Goal: Communication & Community: Answer question/provide support

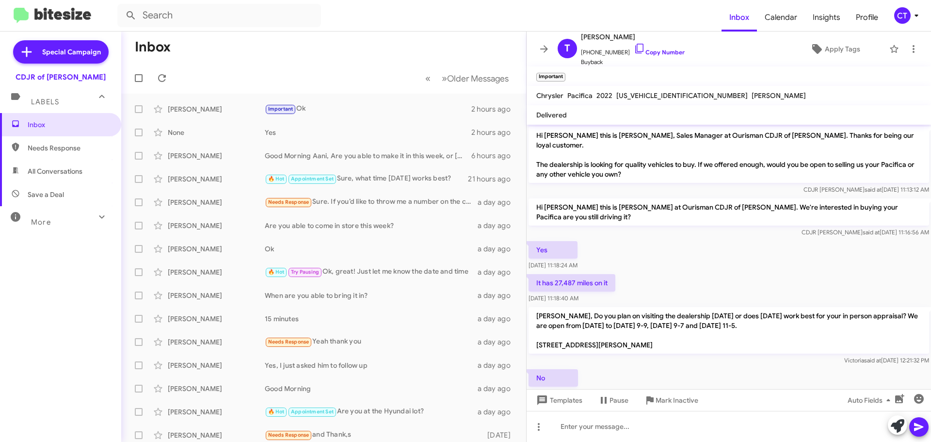
scroll to position [380, 0]
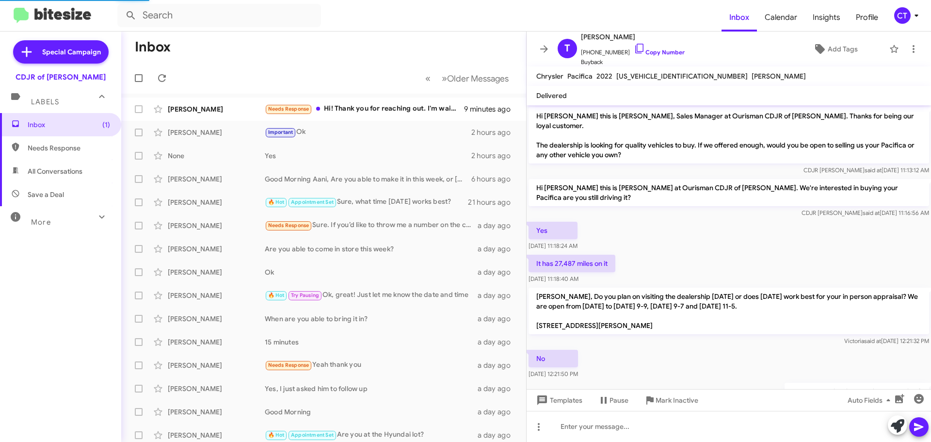
scroll to position [360, 0]
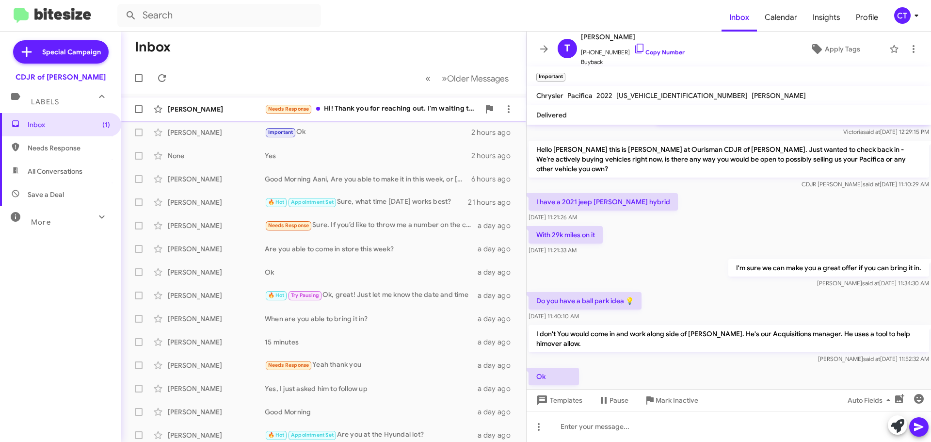
click at [393, 113] on div "Needs Response Hi! Thank you for reaching out. I'm waiting to hear what's your …" at bounding box center [372, 108] width 215 height 11
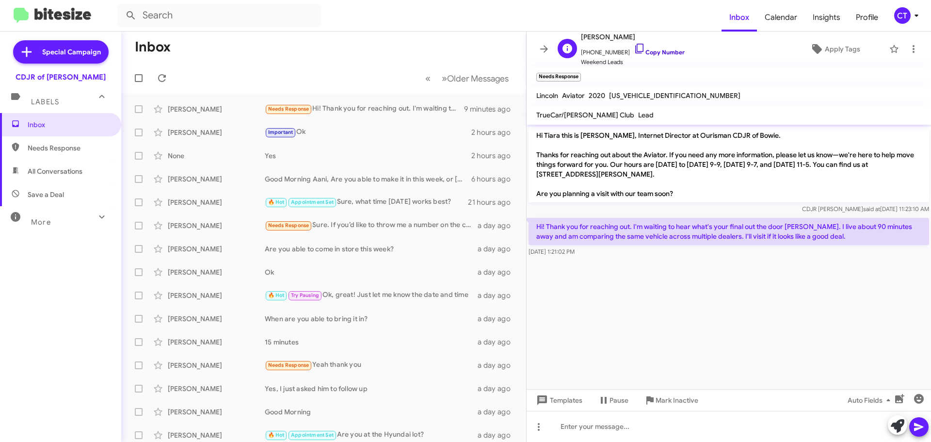
click at [634, 48] on icon at bounding box center [640, 49] width 12 height 12
drag, startPoint x: 581, startPoint y: 226, endPoint x: 633, endPoint y: 249, distance: 56.5
click at [633, 249] on div "Hi! Thank you for reaching out. I'm waiting to hear what's your final out the d…" at bounding box center [728, 237] width 400 height 39
copy div "Hi! Thank you for reaching out. I'm waiting to hear what's your final out the d…"
